Goal: Task Accomplishment & Management: Complete application form

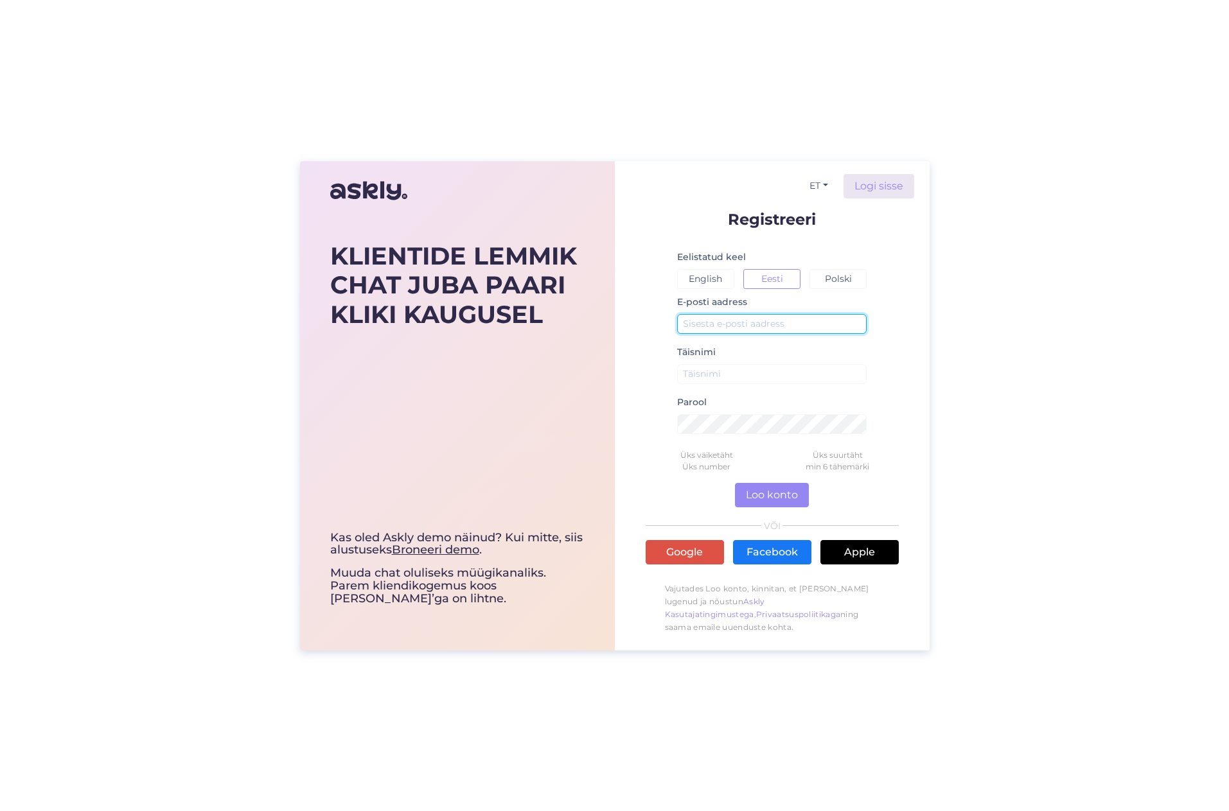
click at [750, 320] on input "text" at bounding box center [772, 324] width 190 height 20
type input "[EMAIL_ADDRESS][DOMAIN_NAME]"
click at [742, 379] on input "text" at bounding box center [772, 374] width 190 height 20
type input "GROW Finance OÜ"
click at [778, 492] on button "Loo konto" at bounding box center [772, 495] width 74 height 24
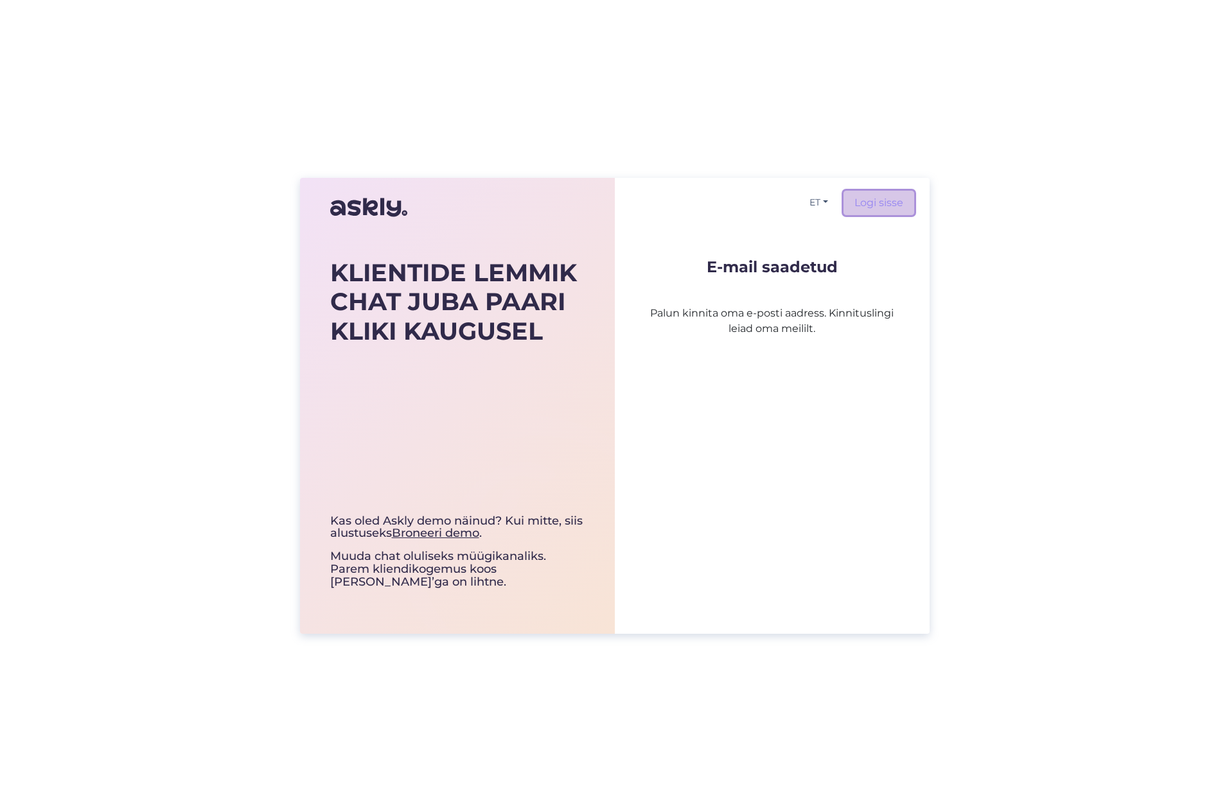
click at [884, 199] on link "Logi sisse" at bounding box center [878, 203] width 71 height 24
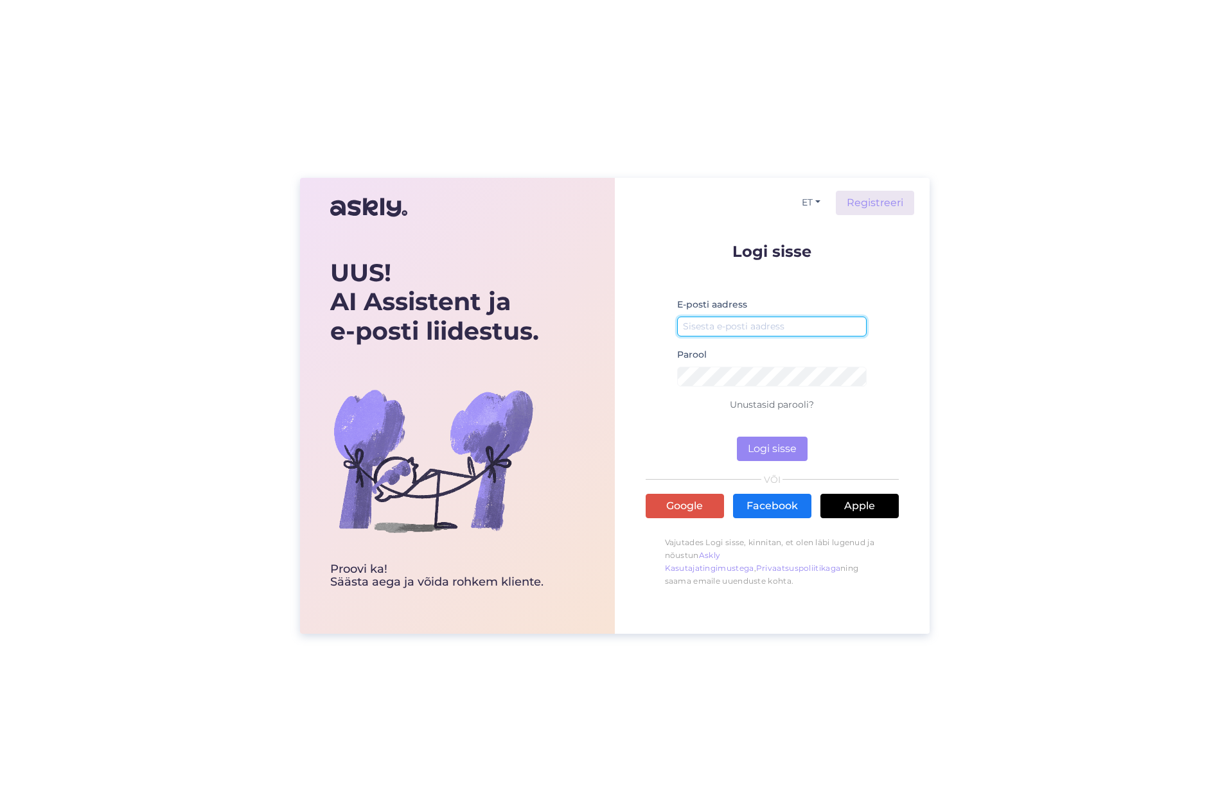
click at [775, 322] on input "email" at bounding box center [772, 327] width 190 height 20
drag, startPoint x: 779, startPoint y: 329, endPoint x: 655, endPoint y: 322, distance: 124.1
click at [655, 322] on form "Logi sisse E-posti aadress GROW Finance OÜ Parool Unustasid parooli? Logi sisse" at bounding box center [771, 352] width 253 height 218
type input "[EMAIL_ADDRESS][DOMAIN_NAME]"
